Goal: Task Accomplishment & Management: Manage account settings

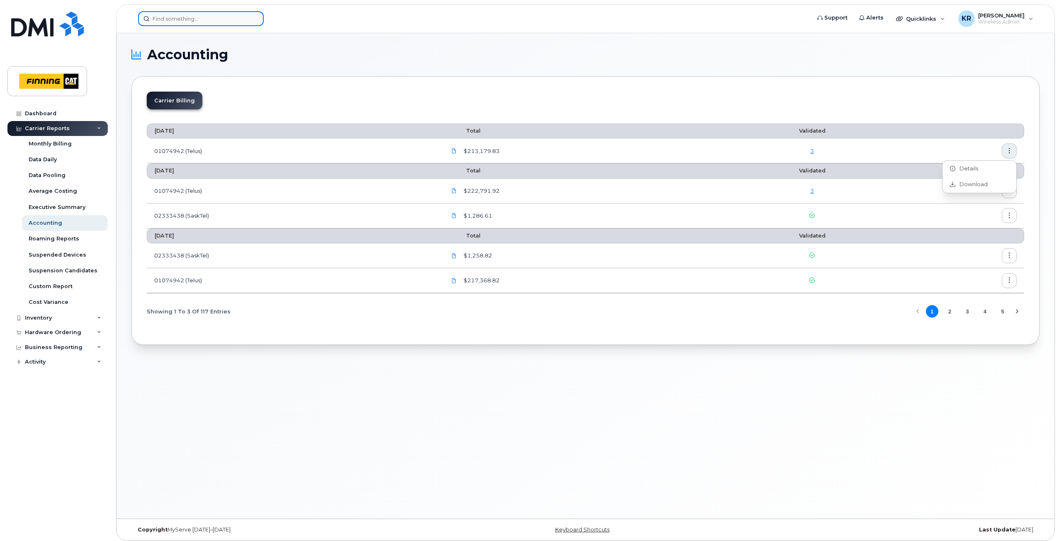
click at [173, 22] on input at bounding box center [201, 18] width 126 height 15
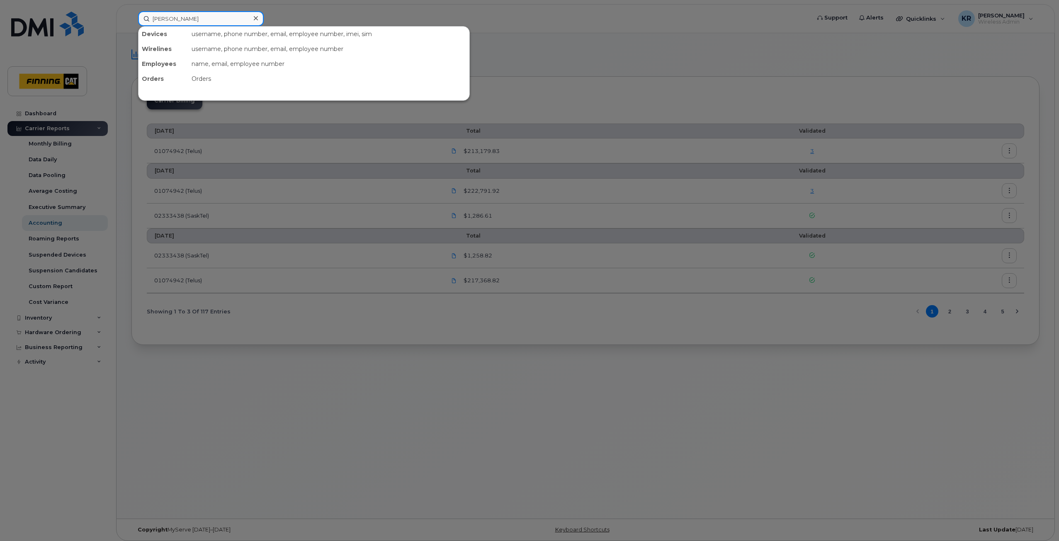
type input "[PERSON_NAME]"
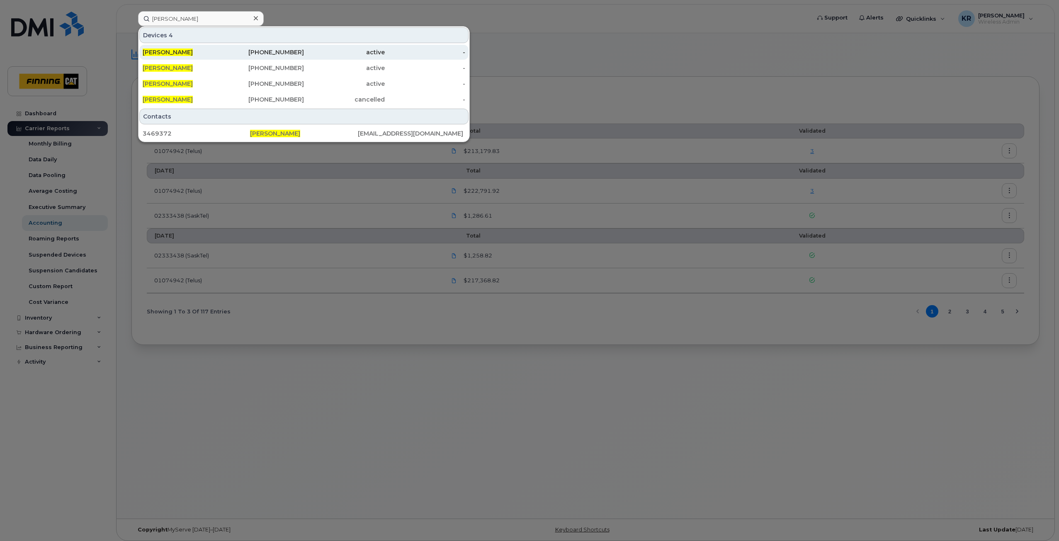
click at [296, 55] on div "[PHONE_NUMBER]" at bounding box center [263, 52] width 81 height 8
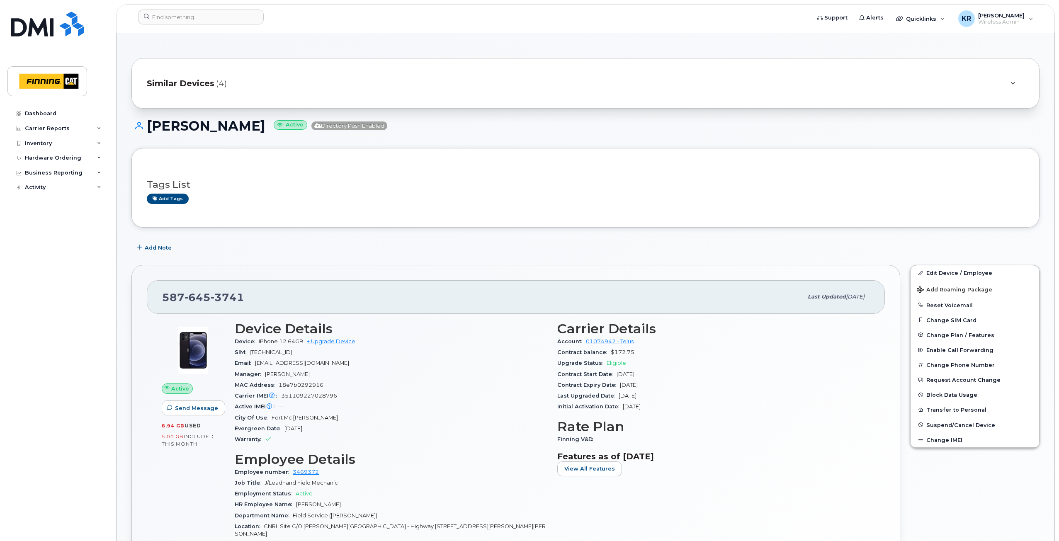
click at [190, 85] on span "Similar Devices" at bounding box center [181, 84] width 68 height 12
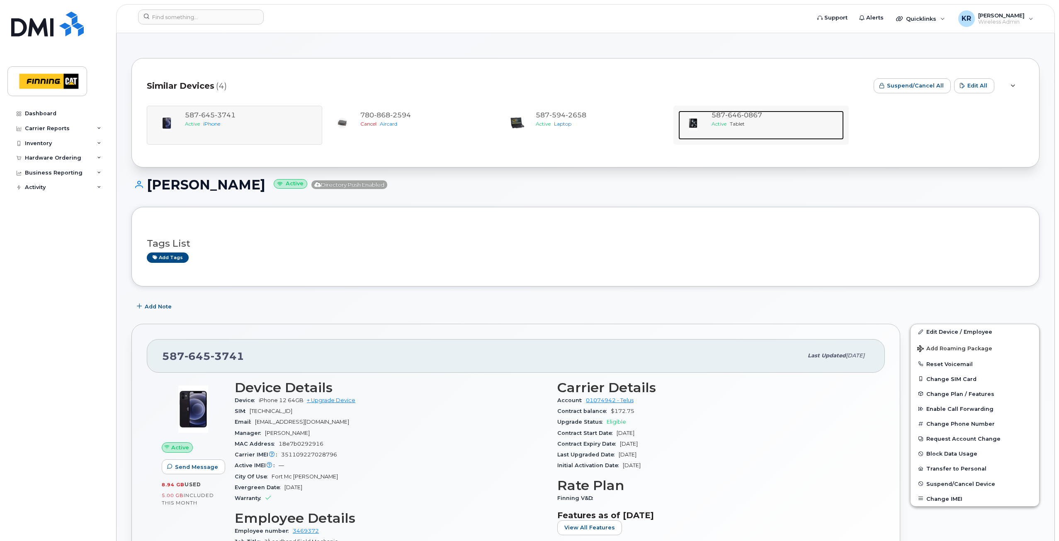
click at [732, 115] on span "646" at bounding box center [733, 115] width 16 height 8
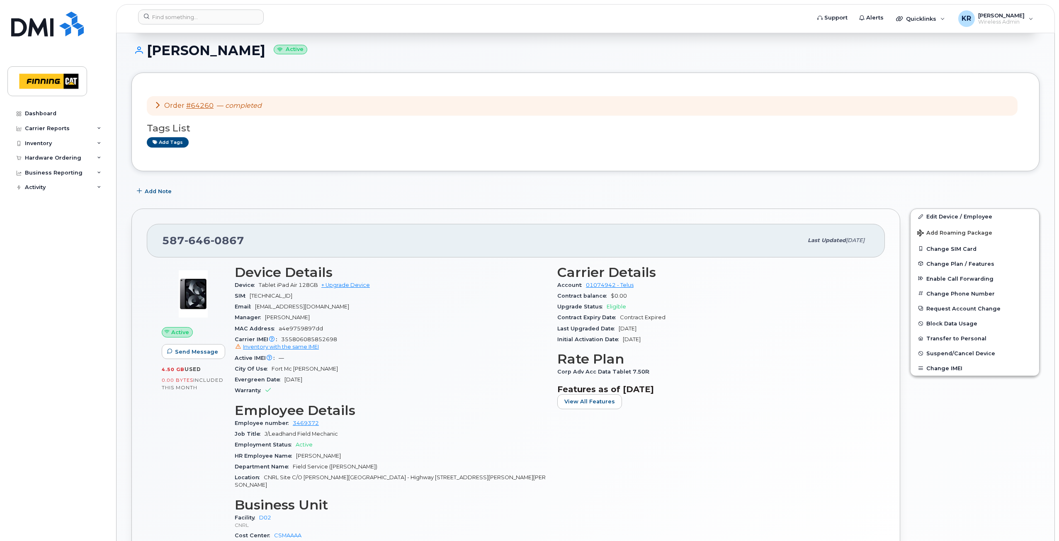
scroll to position [83, 0]
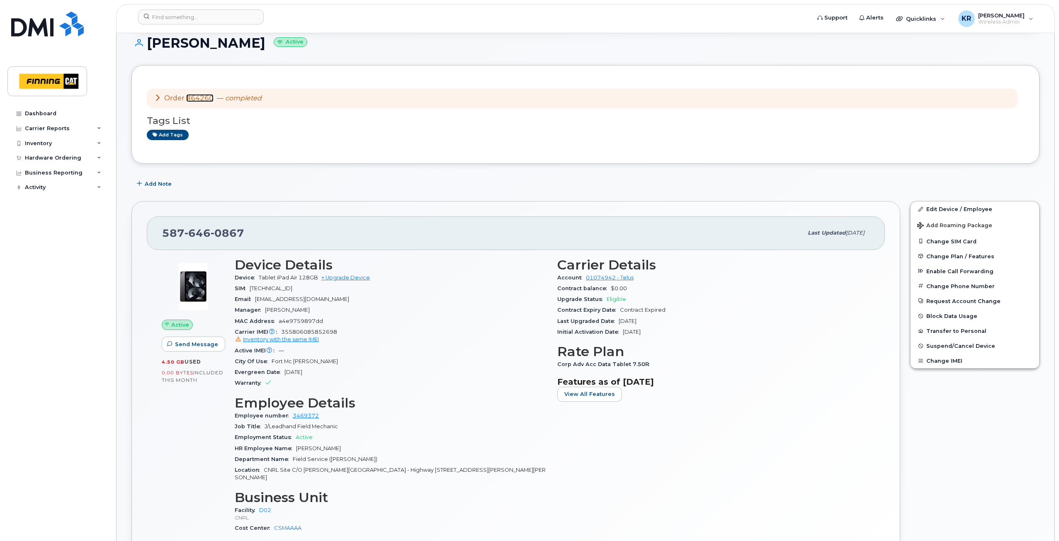
click at [201, 99] on link "#64260" at bounding box center [199, 98] width 27 height 8
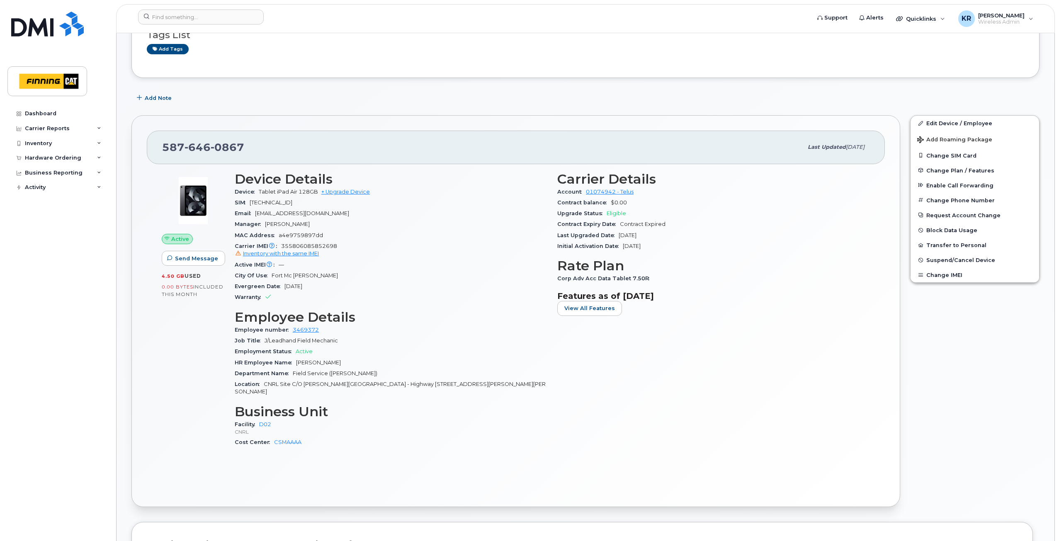
scroll to position [0, 0]
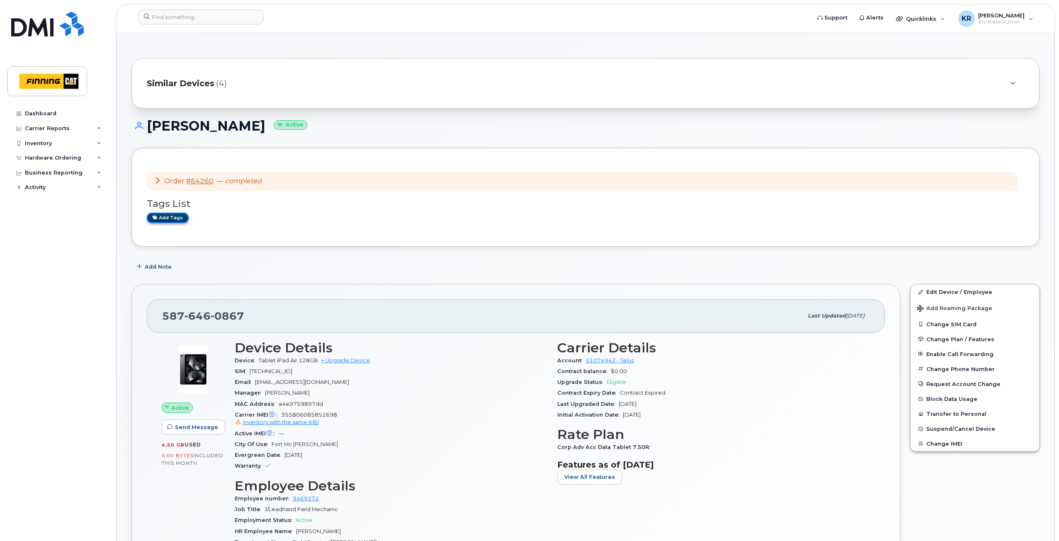
click at [180, 219] on link "Add tags" at bounding box center [168, 218] width 42 height 10
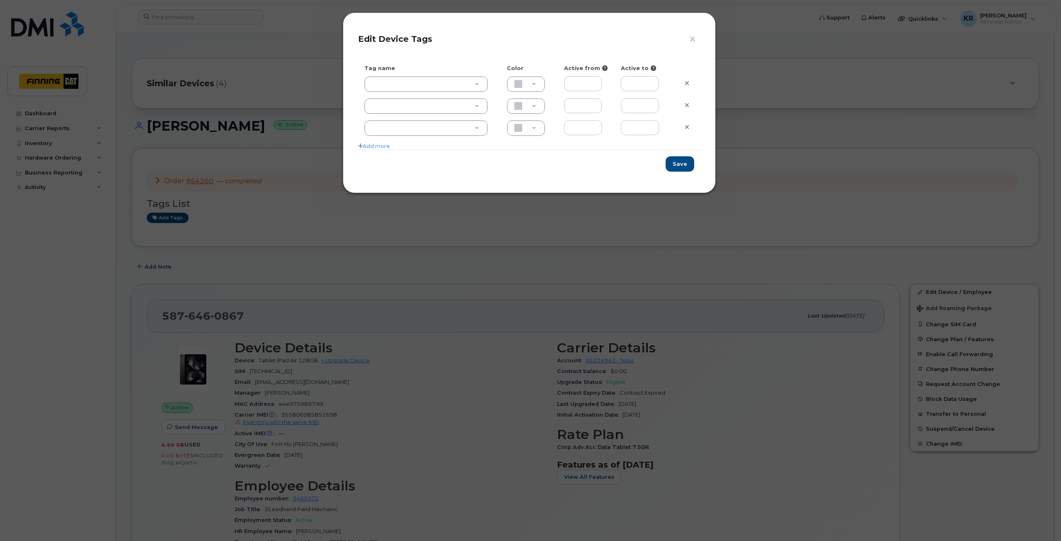
click at [161, 267] on div "× Edit Device Tags Tag name Color Active from Active to Add more Save" at bounding box center [530, 270] width 1061 height 541
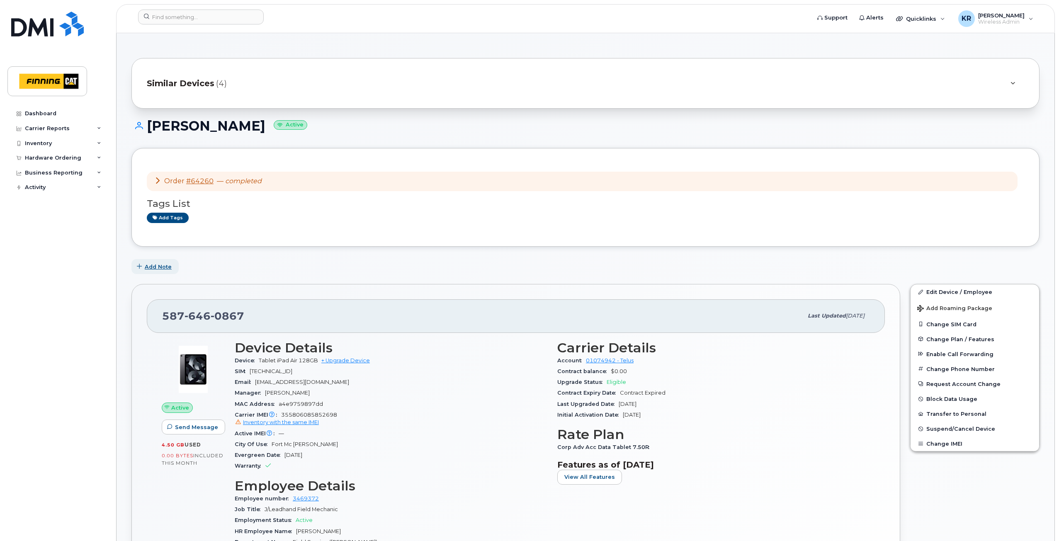
click at [160, 268] on span "Add Note" at bounding box center [158, 267] width 27 height 8
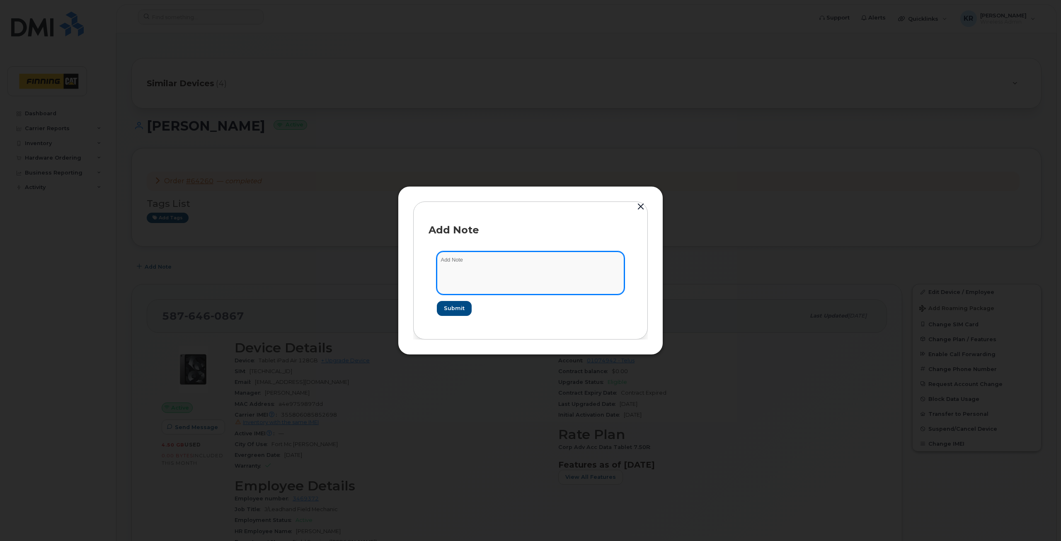
click at [458, 260] on textarea at bounding box center [530, 273] width 187 height 42
type textarea "not signed into InTunes. Suspended line. New device was received Sept 10/25 - u…"
click at [452, 306] on span "Submit" at bounding box center [454, 308] width 21 height 8
